Goal: Find specific fact: Find specific fact

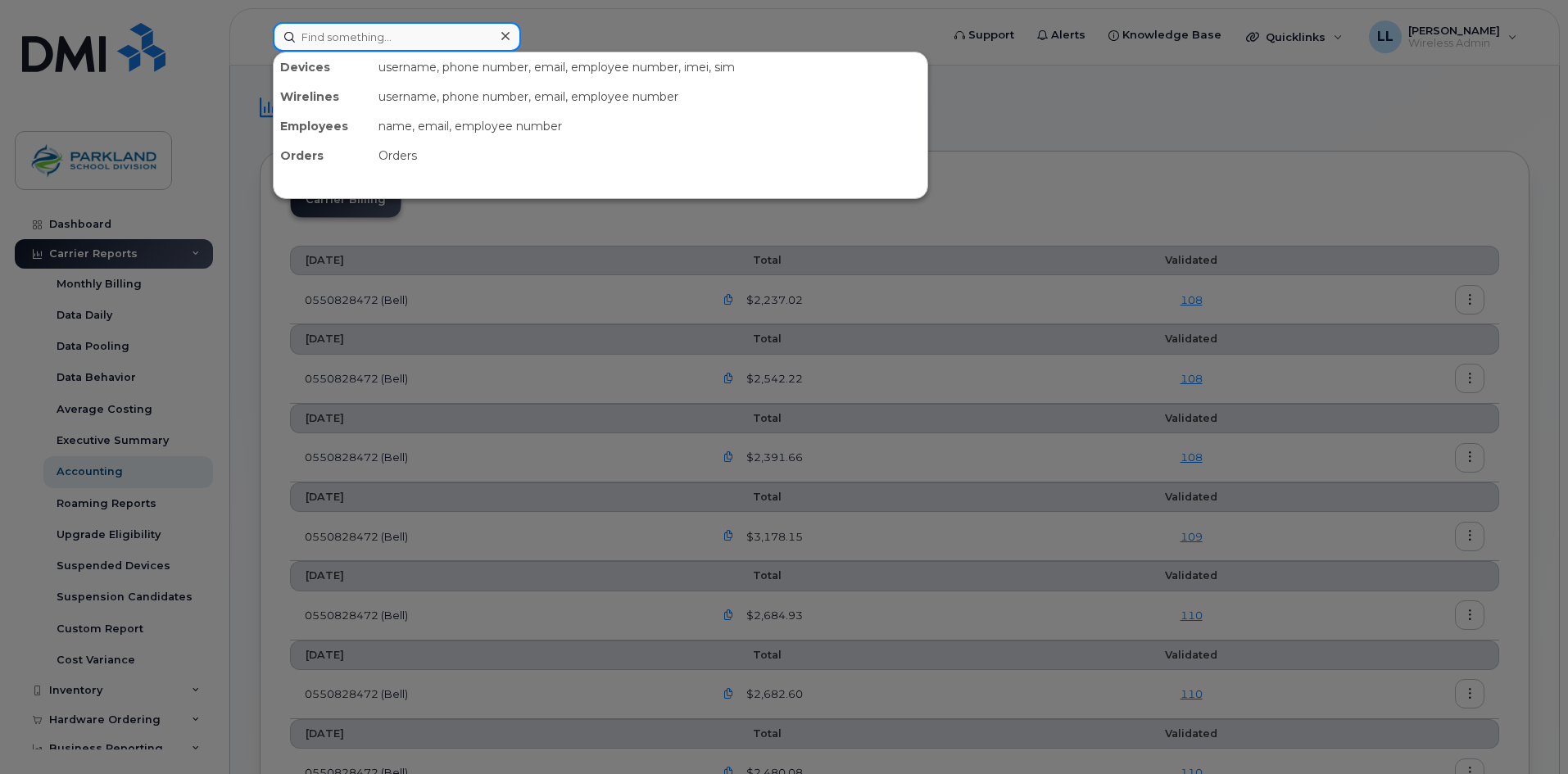
click at [376, 33] on input at bounding box center [396, 37] width 248 height 30
paste input "780-903-4630"
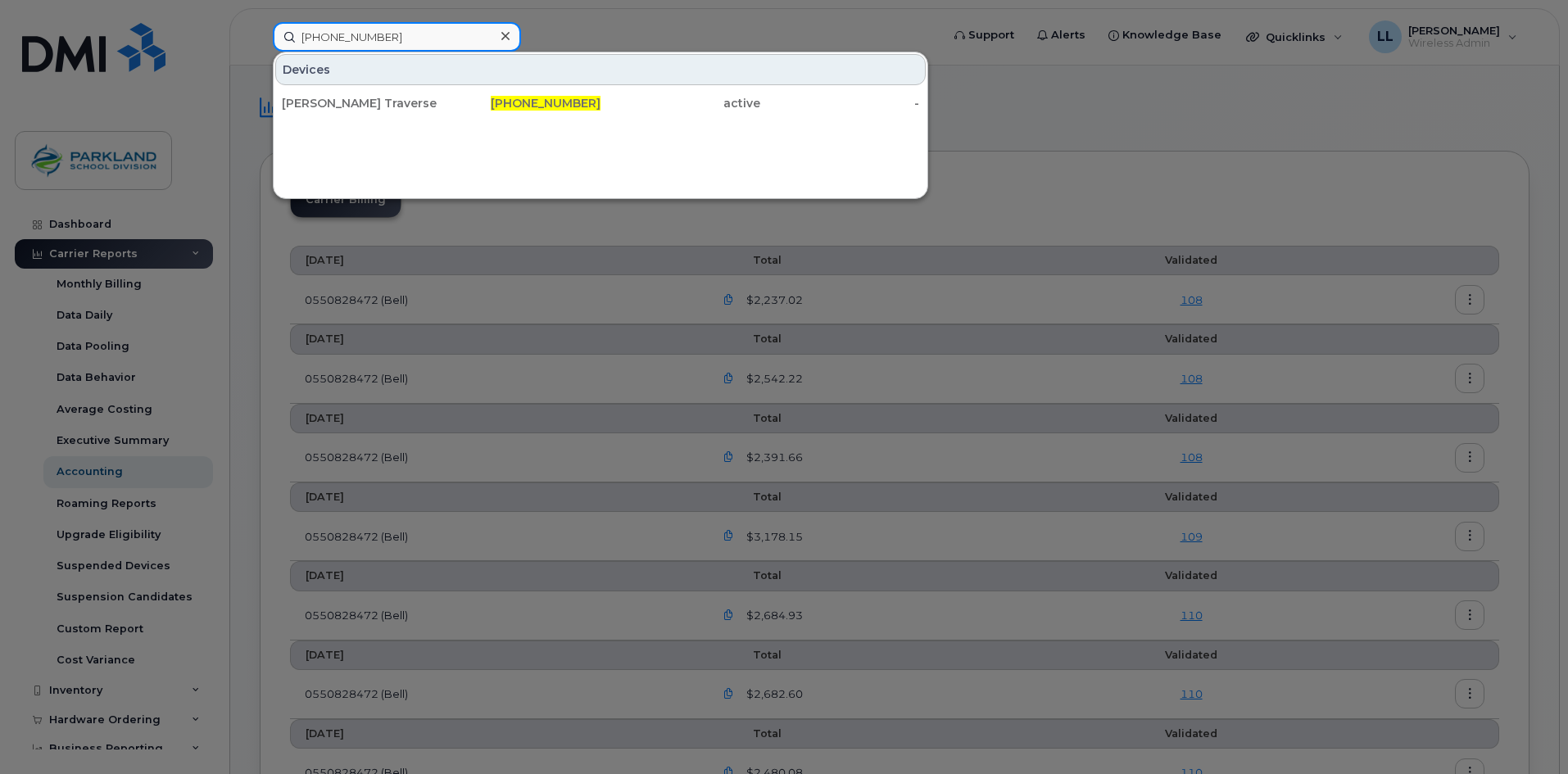
type input "780-903-4630"
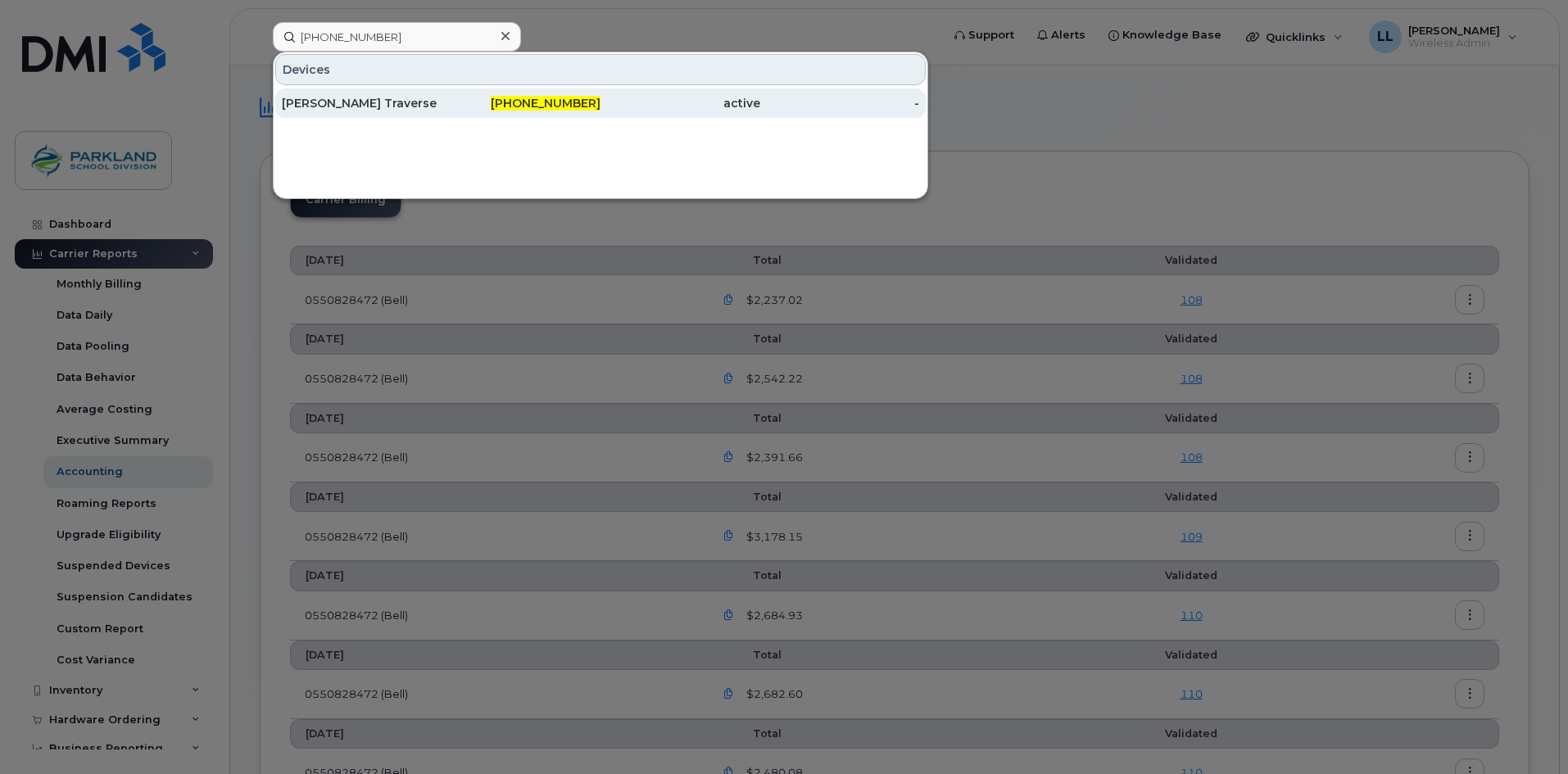
click at [549, 100] on span "780-903-4630" at bounding box center [545, 103] width 110 height 14
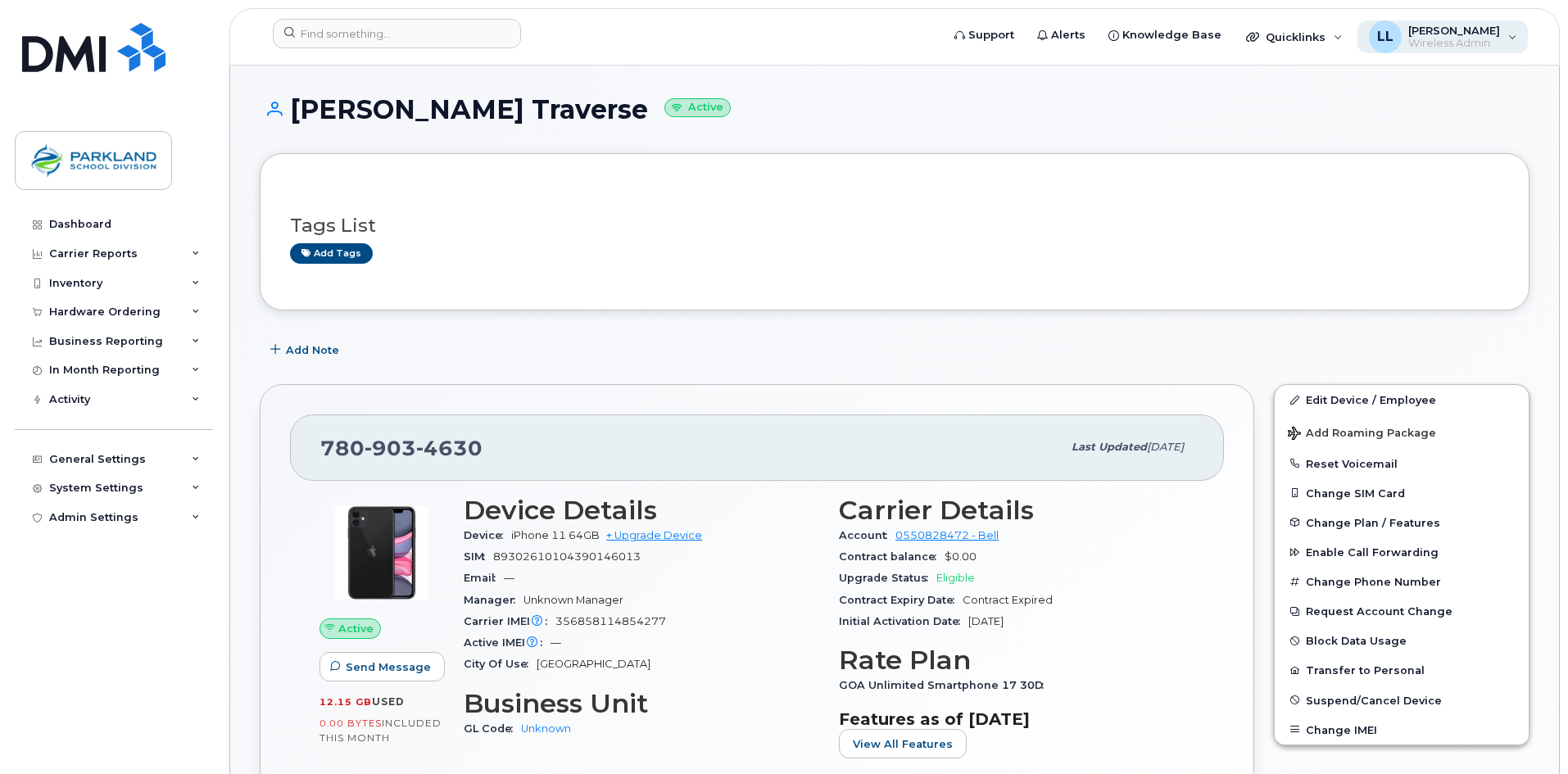
click at [1451, 26] on span "[PERSON_NAME]" at bounding box center [1455, 30] width 92 height 13
drag, startPoint x: 1352, startPoint y: 157, endPoint x: 951, endPoint y: 65, distance: 411.4
click at [1351, 157] on div "Sign out" at bounding box center [1409, 163] width 236 height 31
